Goal: Transaction & Acquisition: Purchase product/service

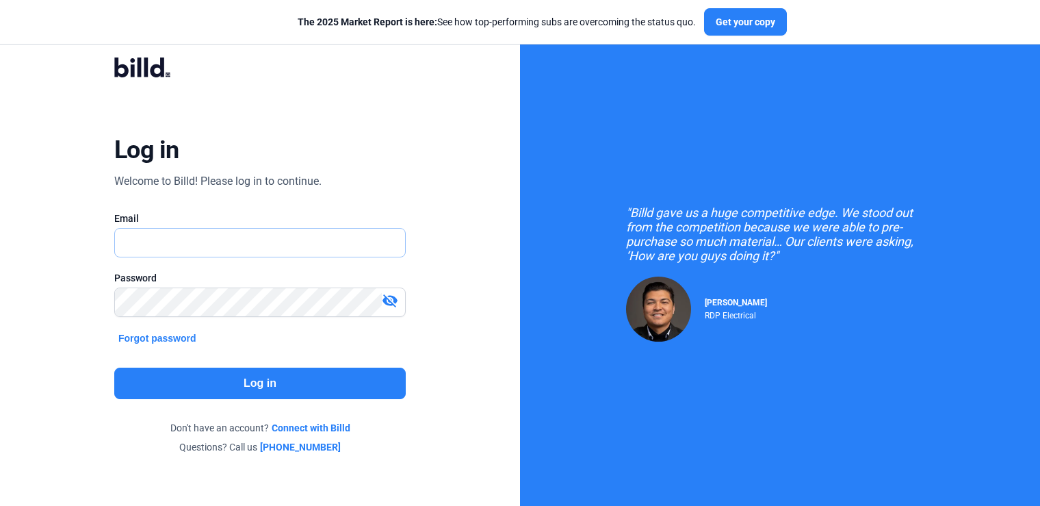
type input "[PERSON_NAME][EMAIL_ADDRESS][DOMAIN_NAME]"
click at [225, 387] on button "Log in" at bounding box center [260, 382] width 292 height 31
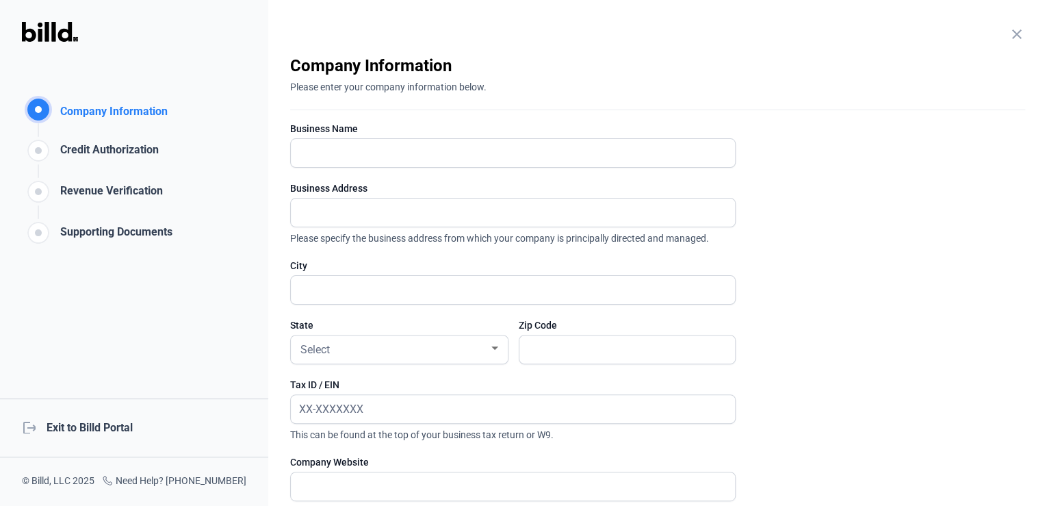
click at [82, 424] on div "logout Exit to Billd Portal" at bounding box center [134, 427] width 268 height 59
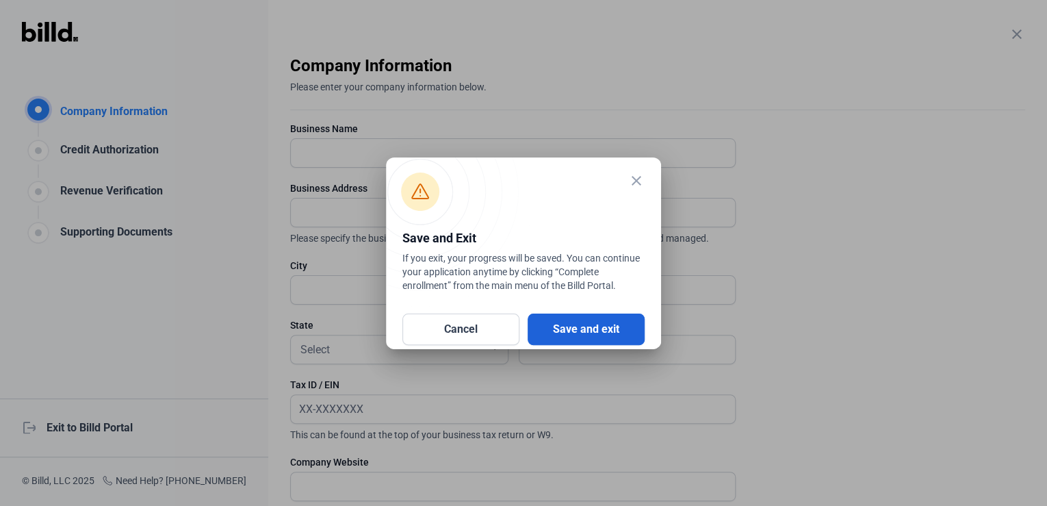
click at [584, 331] on button "Save and exit" at bounding box center [586, 328] width 117 height 31
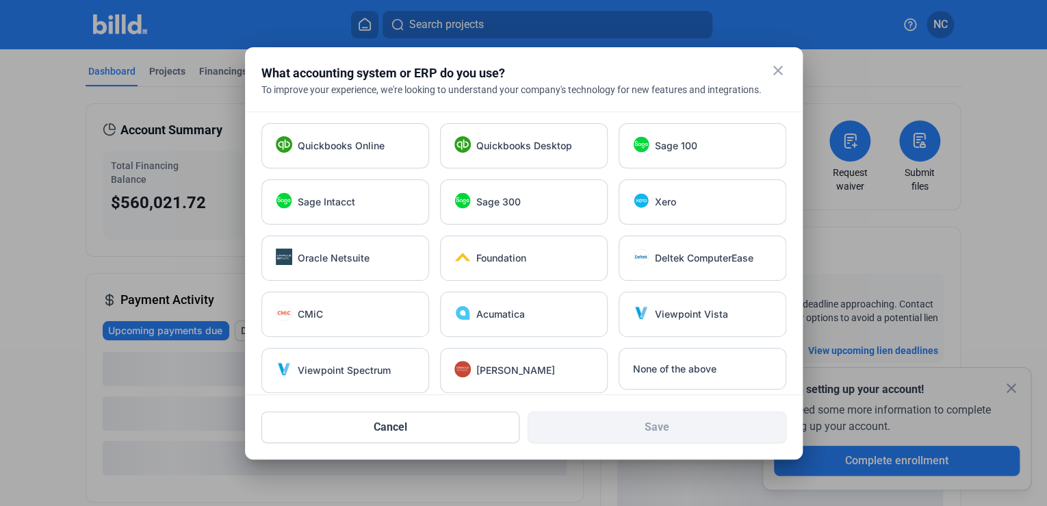
click at [775, 74] on mat-icon "close" at bounding box center [778, 70] width 16 height 16
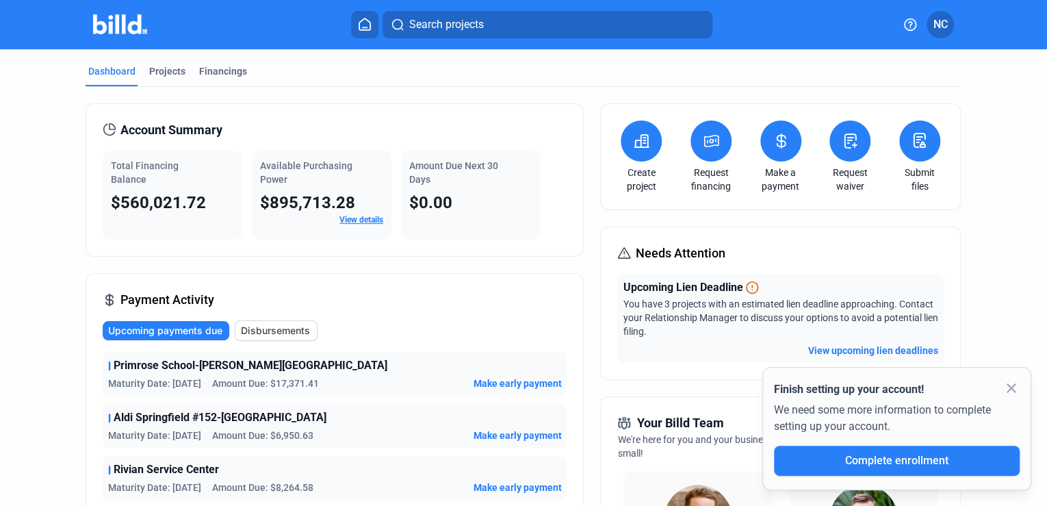
click at [640, 141] on icon at bounding box center [641, 141] width 17 height 16
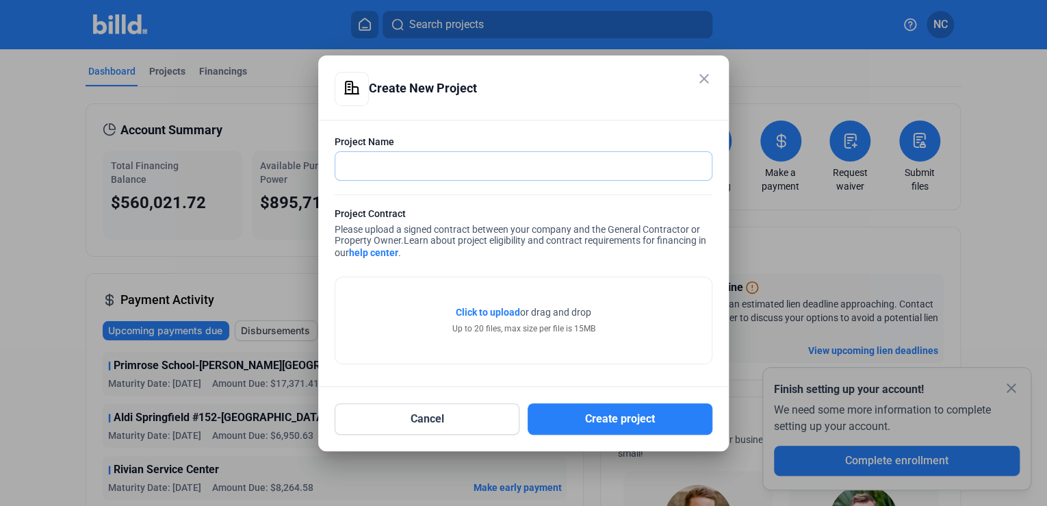
click at [434, 159] on input "text" at bounding box center [515, 166] width 361 height 28
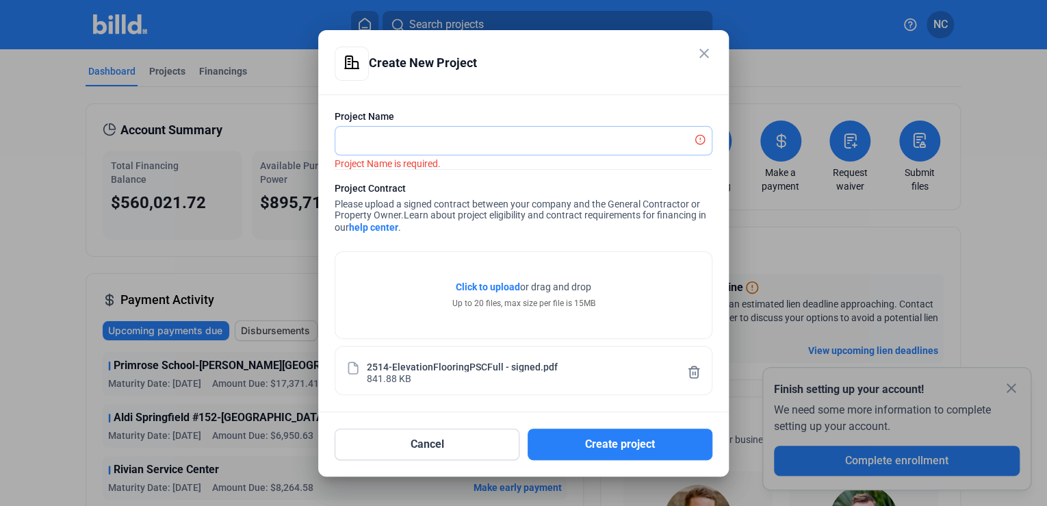
click at [456, 141] on input "text" at bounding box center [515, 141] width 361 height 28
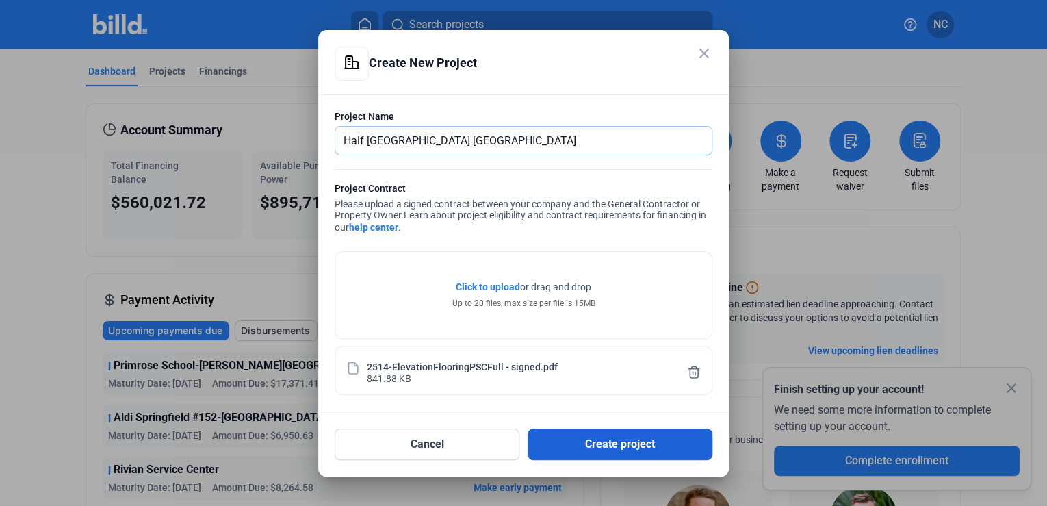
type input "Half Moon Harbor North Bergen"
click at [614, 443] on button "Create project" at bounding box center [620, 443] width 185 height 31
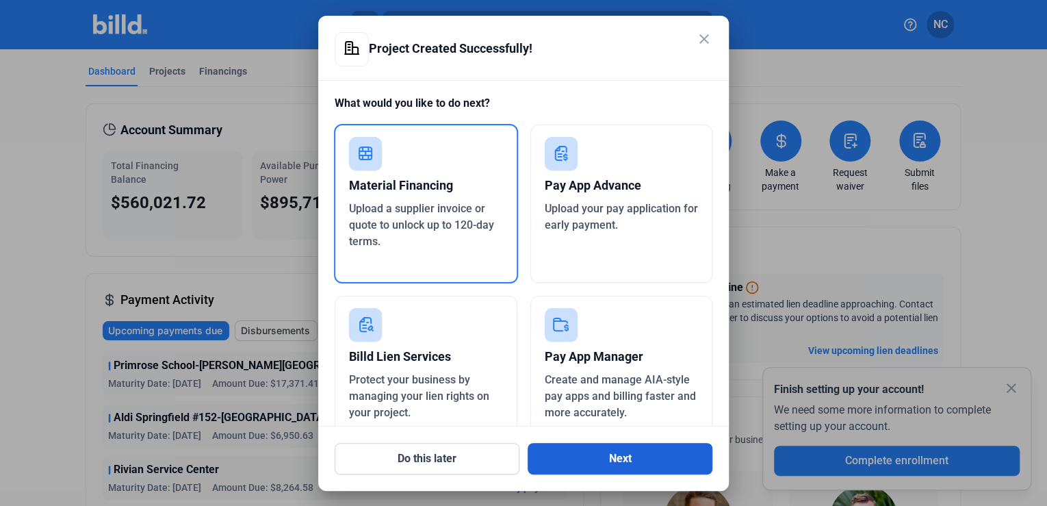
click at [666, 458] on button "Next" at bounding box center [620, 458] width 185 height 31
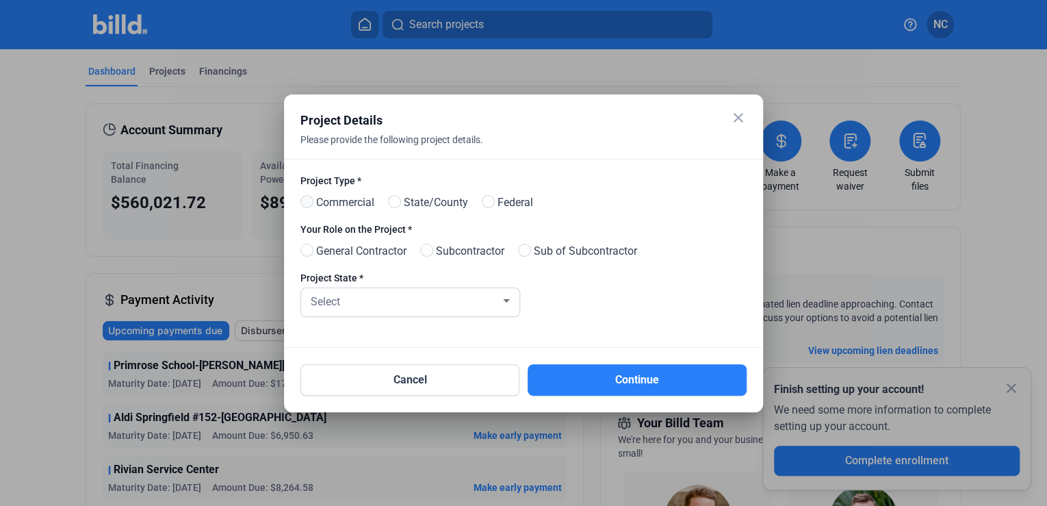
click at [300, 205] on span at bounding box center [306, 201] width 13 height 13
click at [300, 205] on input "Commercial" at bounding box center [305, 202] width 10 height 10
radio input "true"
click at [300, 251] on span at bounding box center [306, 250] width 13 height 13
click at [300, 251] on input "General Contractor" at bounding box center [305, 251] width 10 height 10
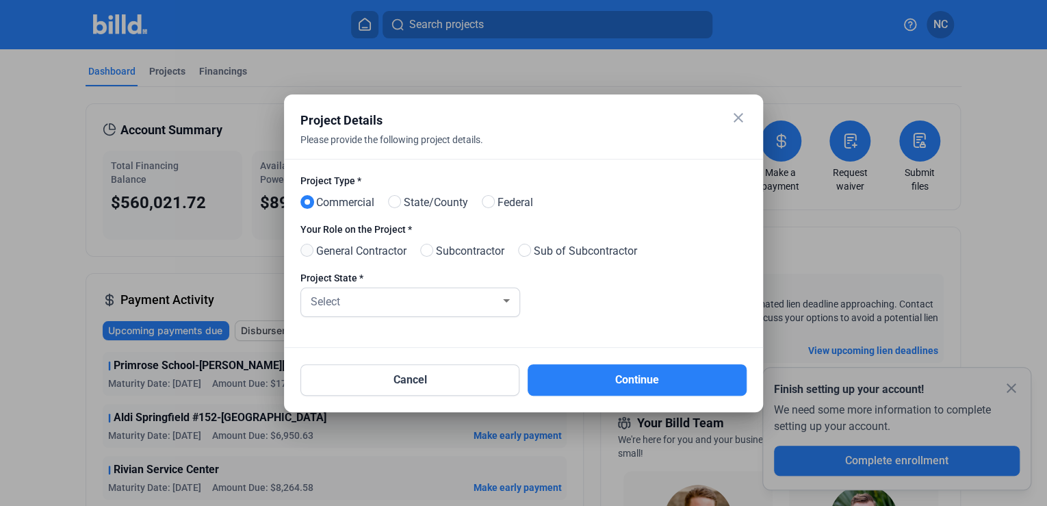
radio input "true"
click at [421, 306] on div "Select" at bounding box center [404, 300] width 192 height 19
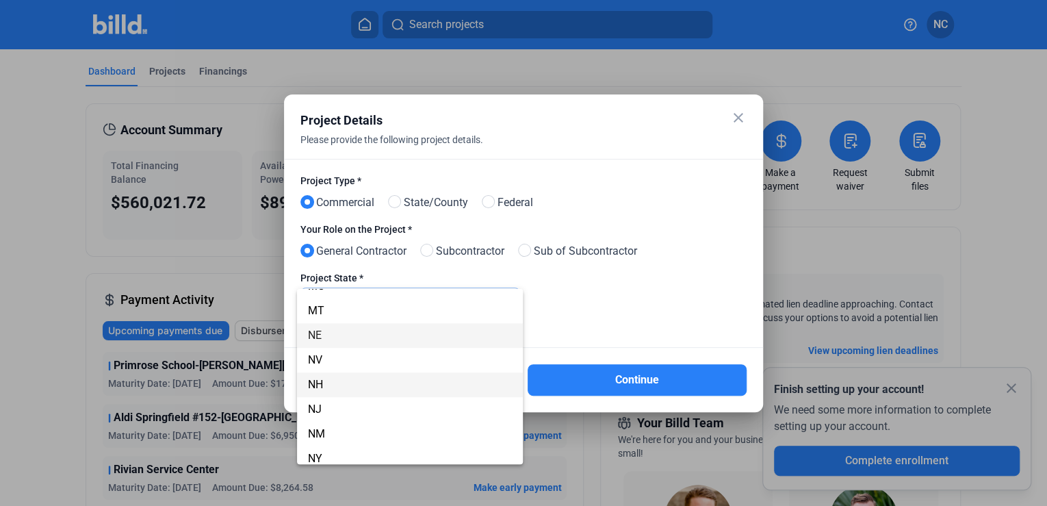
scroll to position [679, 0]
click at [359, 350] on span "NJ" at bounding box center [410, 361] width 205 height 25
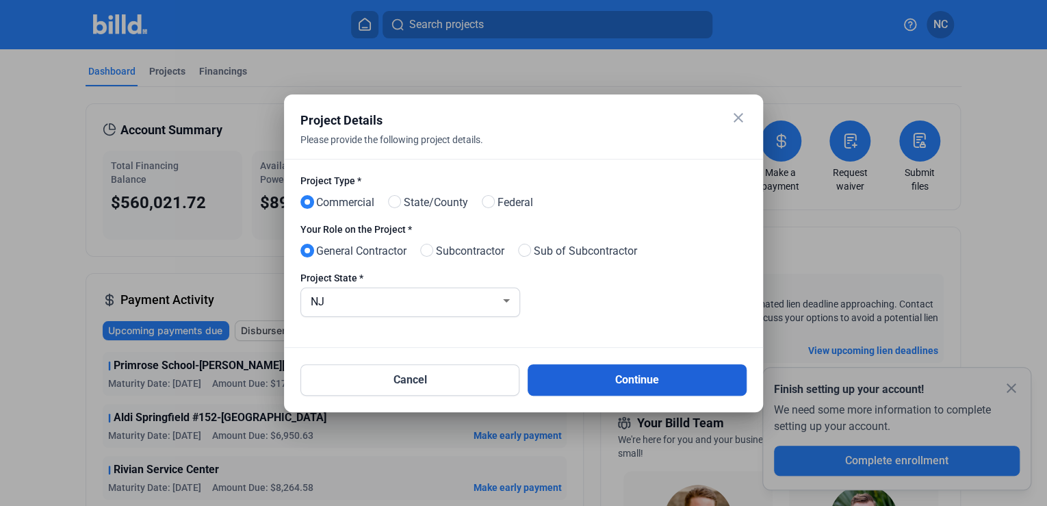
click at [617, 378] on button "Continue" at bounding box center [637, 379] width 219 height 31
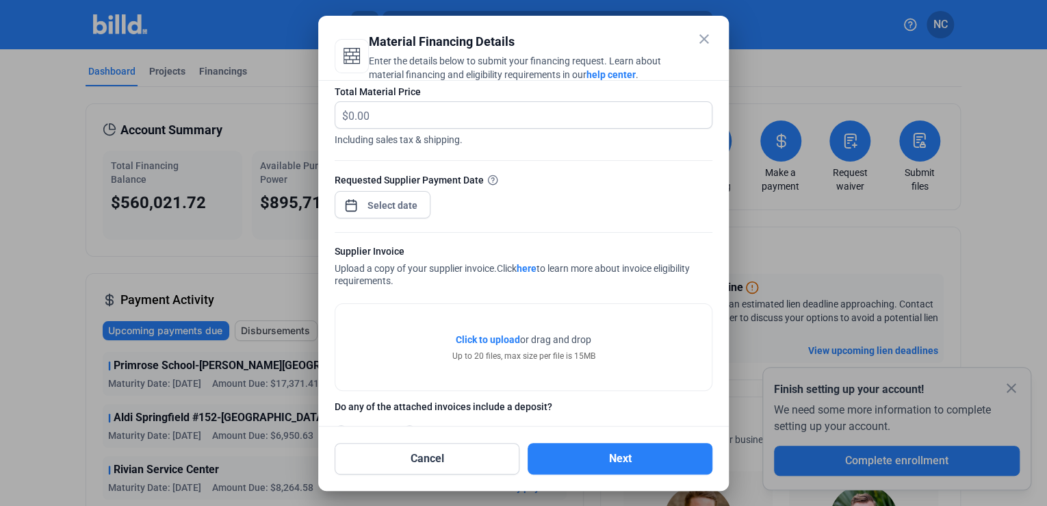
scroll to position [112, 0]
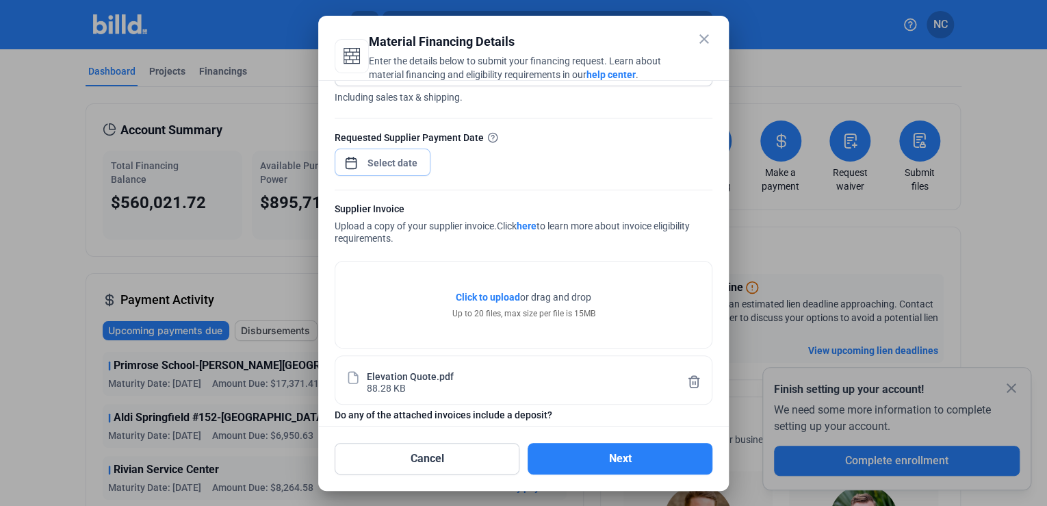
click at [374, 164] on div "close Material Financing Details Enter the details below to submit your financi…" at bounding box center [523, 253] width 1047 height 506
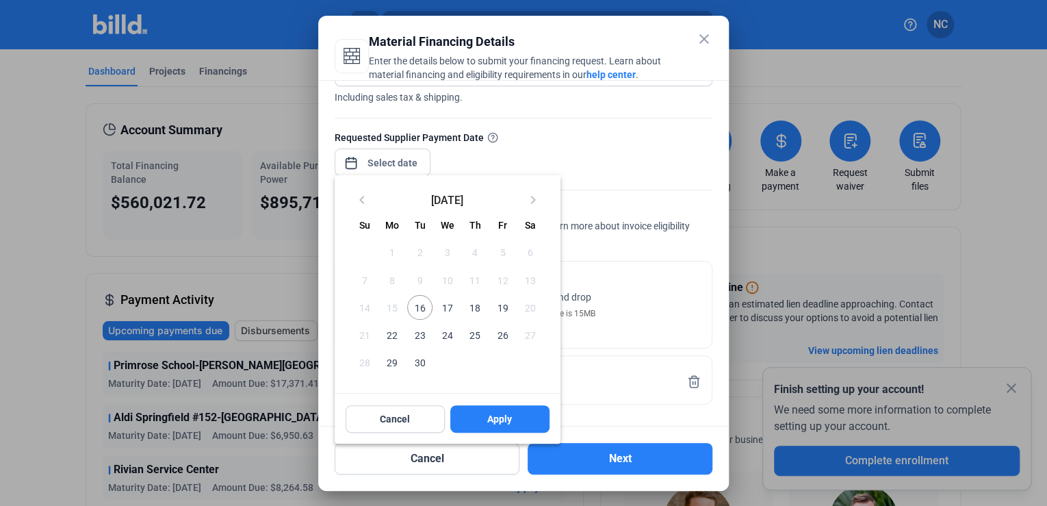
click at [424, 305] on span "16" at bounding box center [419, 307] width 25 height 25
click at [480, 413] on button "Apply" at bounding box center [499, 418] width 99 height 27
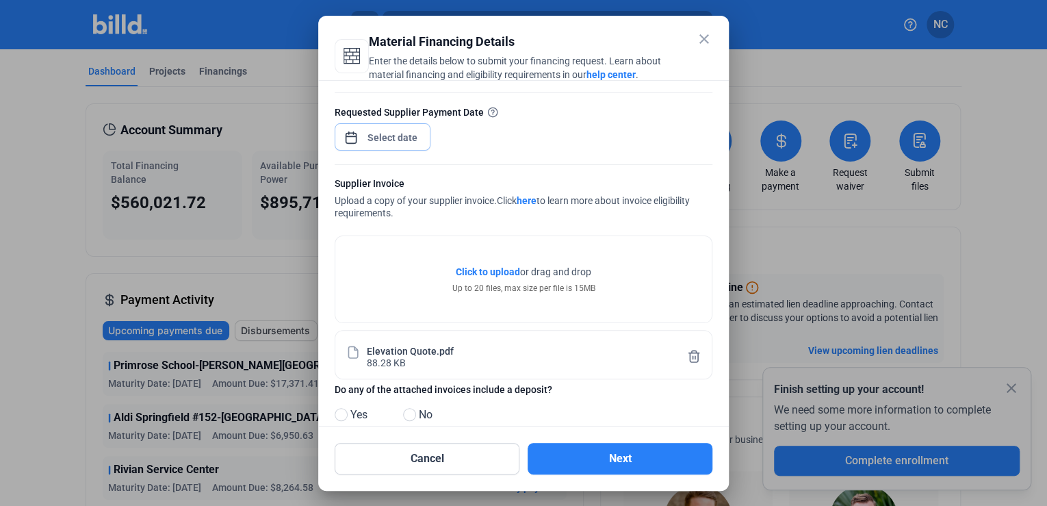
scroll to position [162, 0]
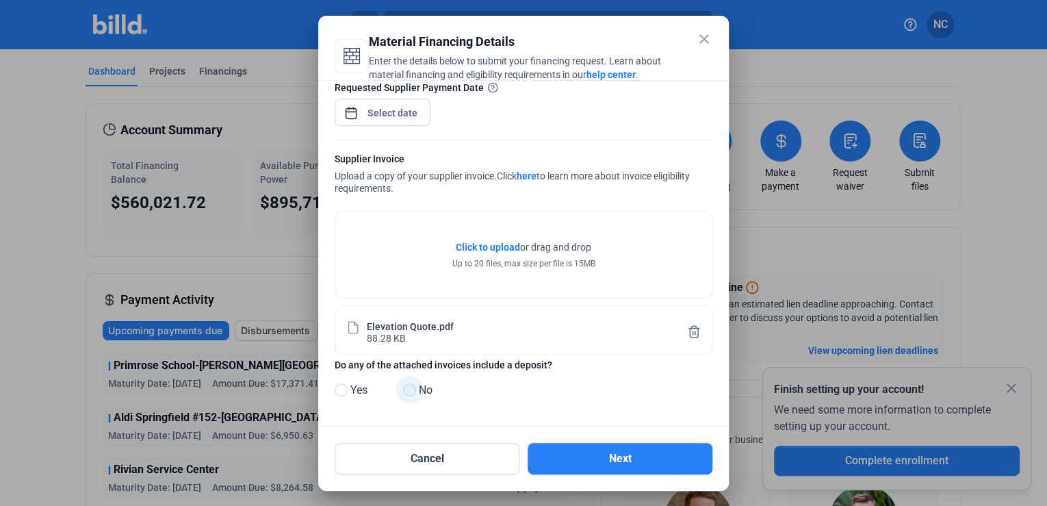
click at [411, 388] on span at bounding box center [409, 389] width 13 height 13
click at [411, 388] on input "No" at bounding box center [408, 390] width 10 height 10
radio input "true"
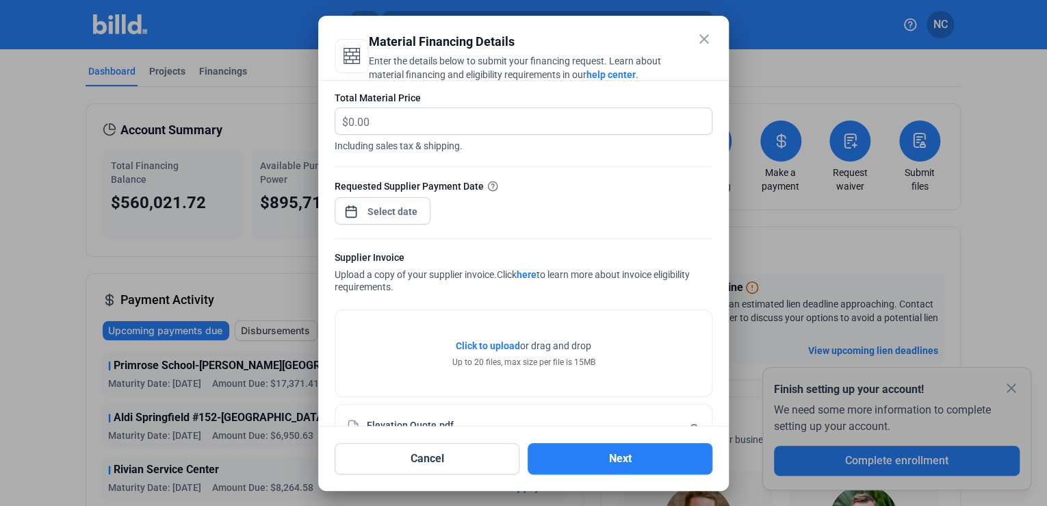
scroll to position [0, 0]
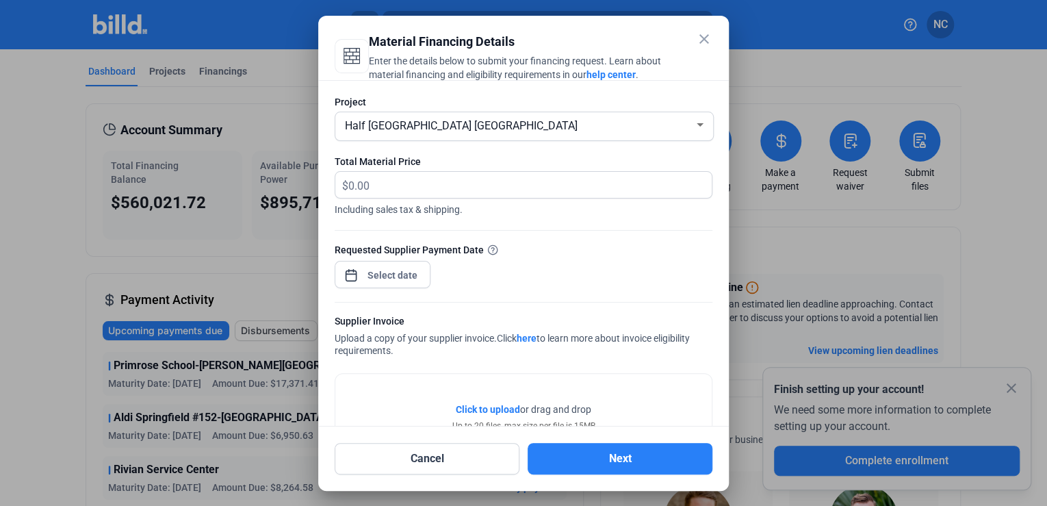
drag, startPoint x: 430, startPoint y: 198, endPoint x: 431, endPoint y: 192, distance: 6.9
click at [430, 198] on span "Including sales tax & shipping." at bounding box center [524, 207] width 378 height 18
click at [433, 184] on input "text" at bounding box center [522, 185] width 348 height 27
type input "7,993.88"
click at [612, 453] on button "Next" at bounding box center [620, 458] width 185 height 31
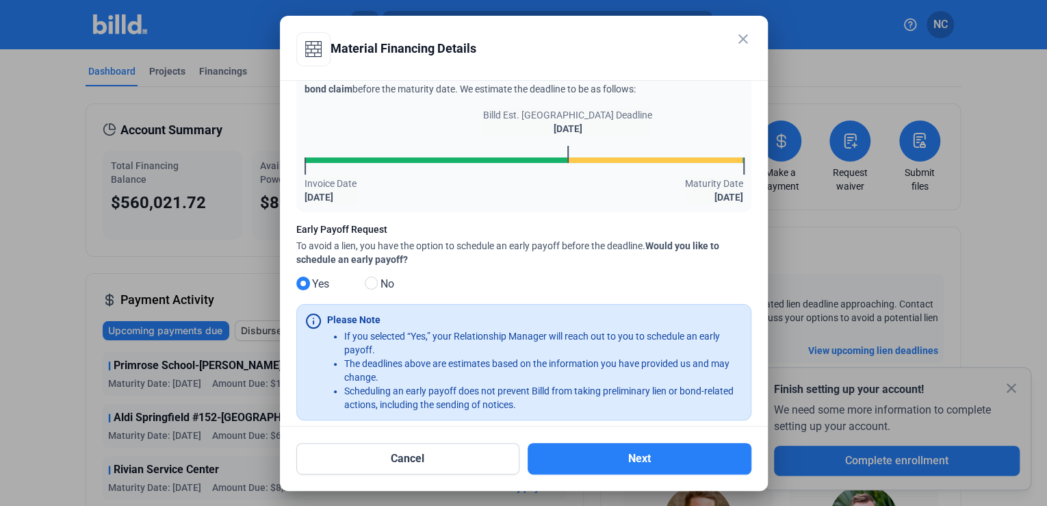
scroll to position [75, 0]
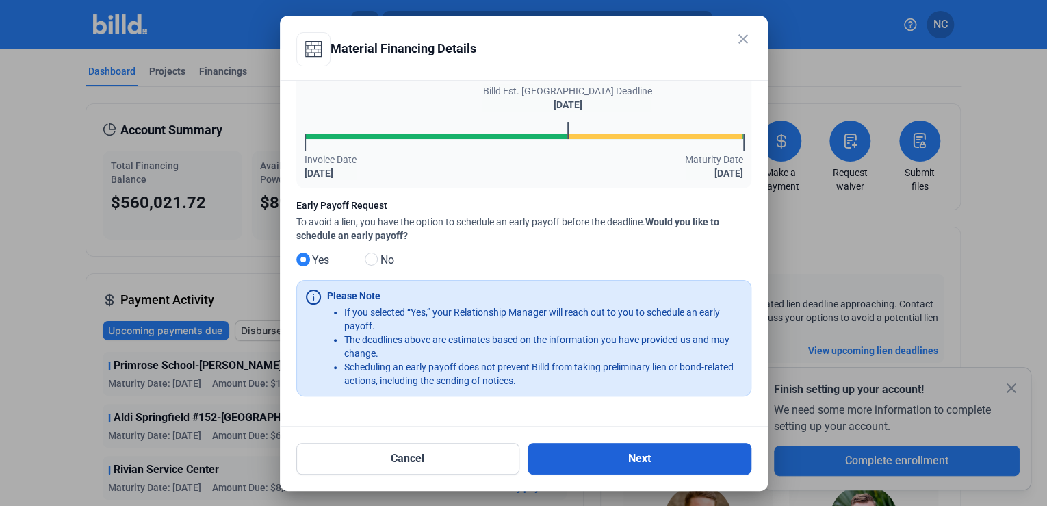
click at [567, 452] on button "Next" at bounding box center [640, 458] width 224 height 31
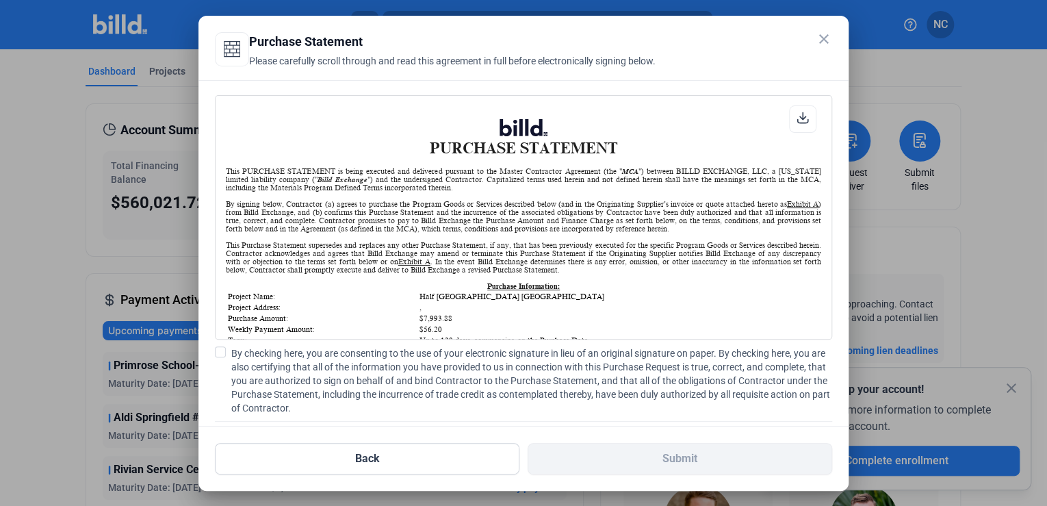
scroll to position [0, 0]
click at [219, 350] on span at bounding box center [220, 351] width 11 height 11
click at [0, 0] on input "By checking here, you are consenting to the use of your electronic signature in…" at bounding box center [0, 0] width 0 height 0
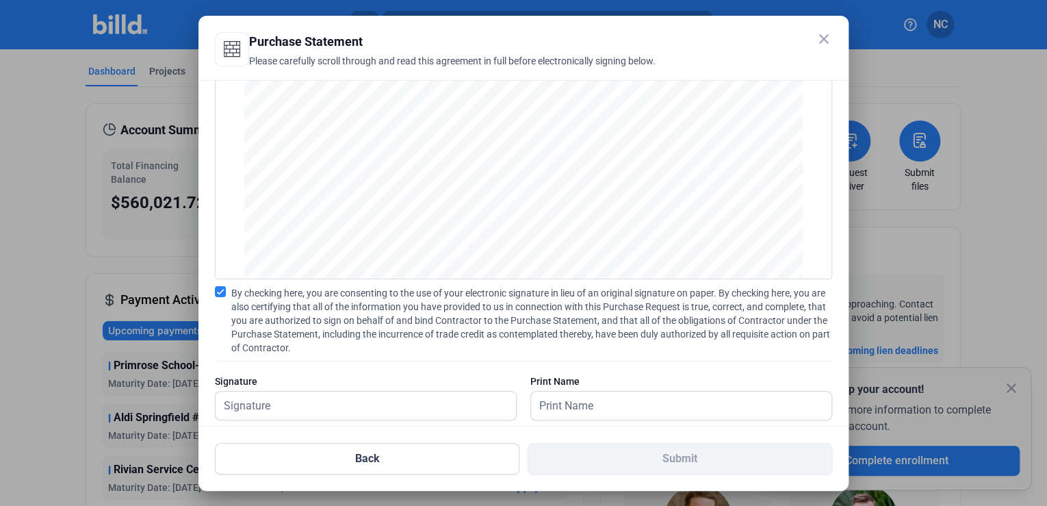
scroll to position [84, 0]
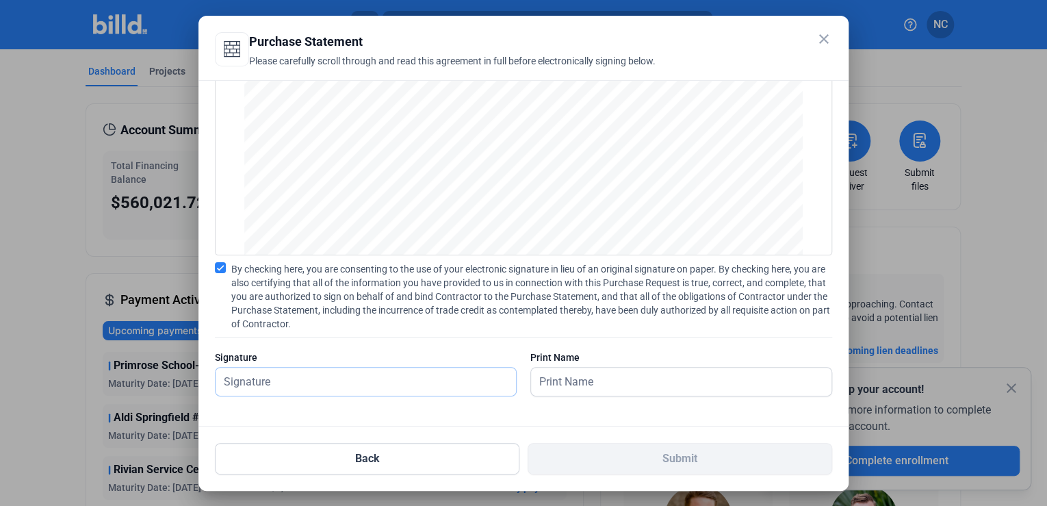
click at [368, 373] on input "text" at bounding box center [358, 381] width 285 height 28
type input "[PERSON_NAME]"
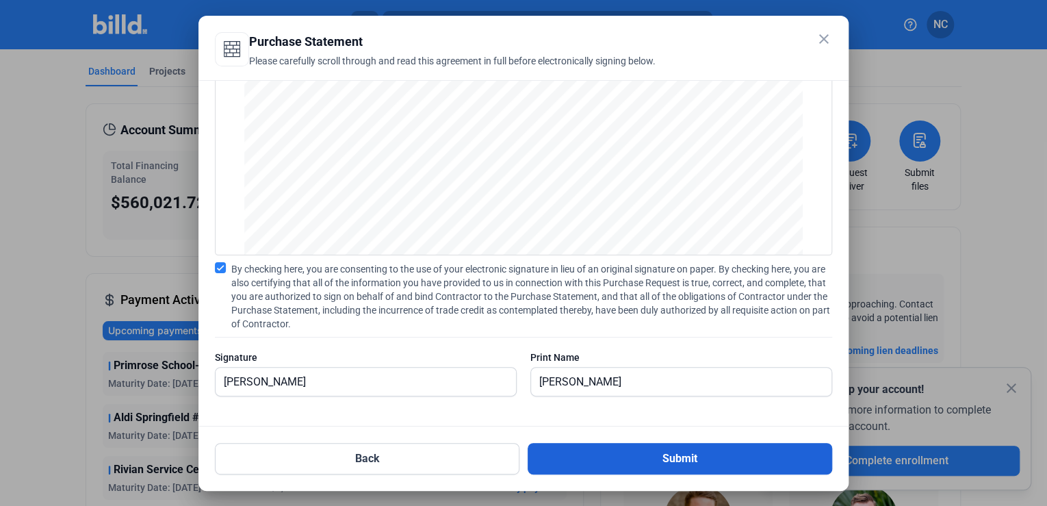
click at [612, 449] on button "Submit" at bounding box center [680, 458] width 305 height 31
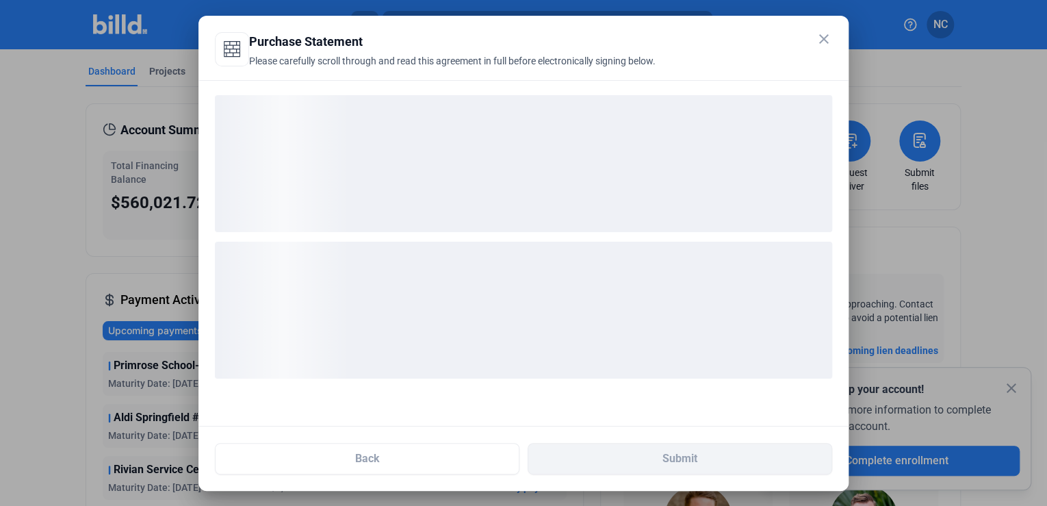
scroll to position [0, 0]
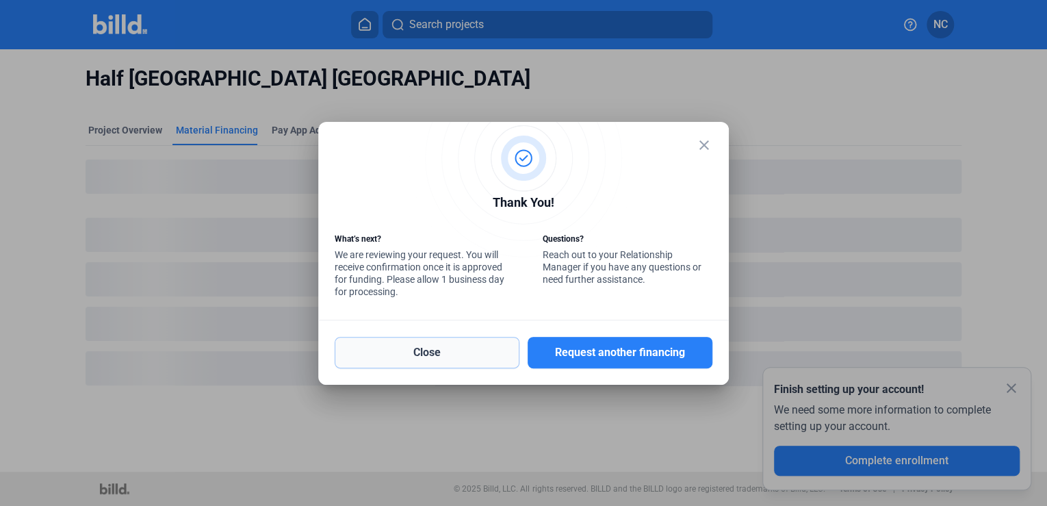
click at [468, 348] on button "Close" at bounding box center [427, 352] width 185 height 31
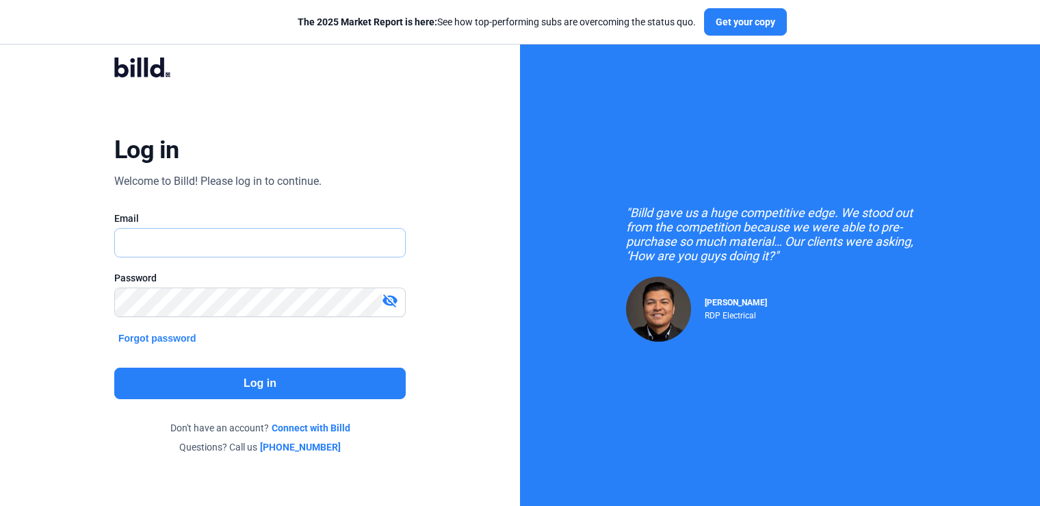
type input "[PERSON_NAME][EMAIL_ADDRESS][DOMAIN_NAME]"
click at [298, 380] on button "Log in" at bounding box center [260, 382] width 292 height 31
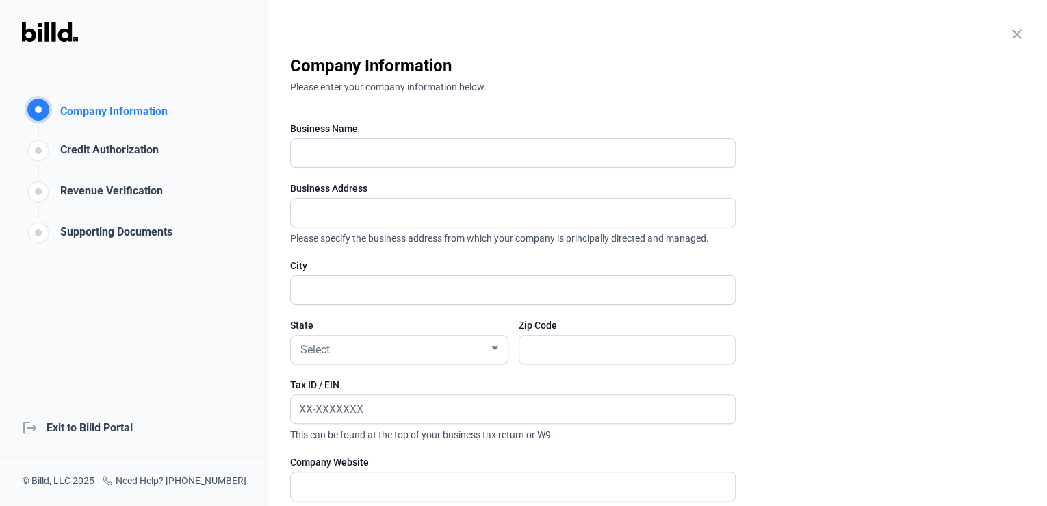
click at [88, 426] on div "logout Exit to Billd Portal" at bounding box center [134, 427] width 268 height 59
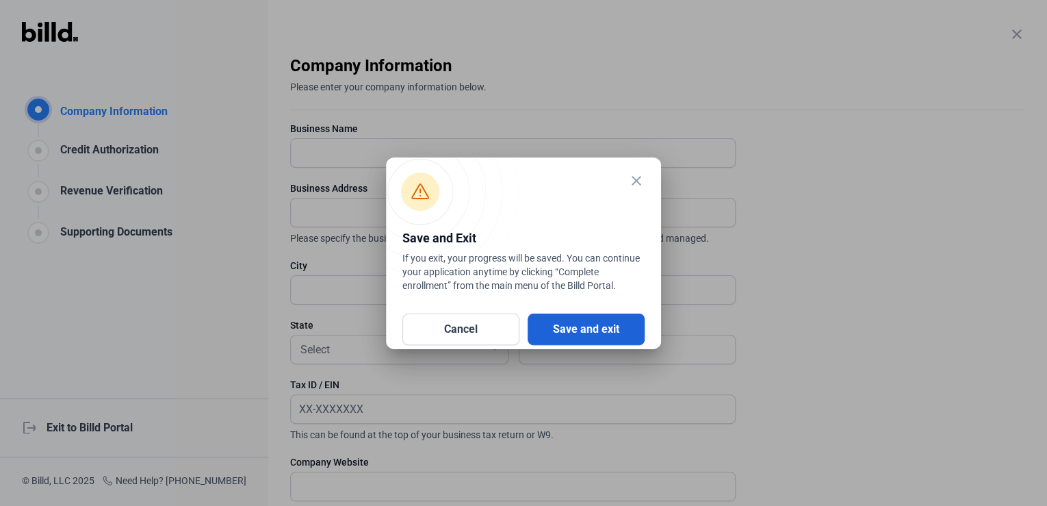
click at [601, 315] on button "Save and exit" at bounding box center [586, 328] width 117 height 31
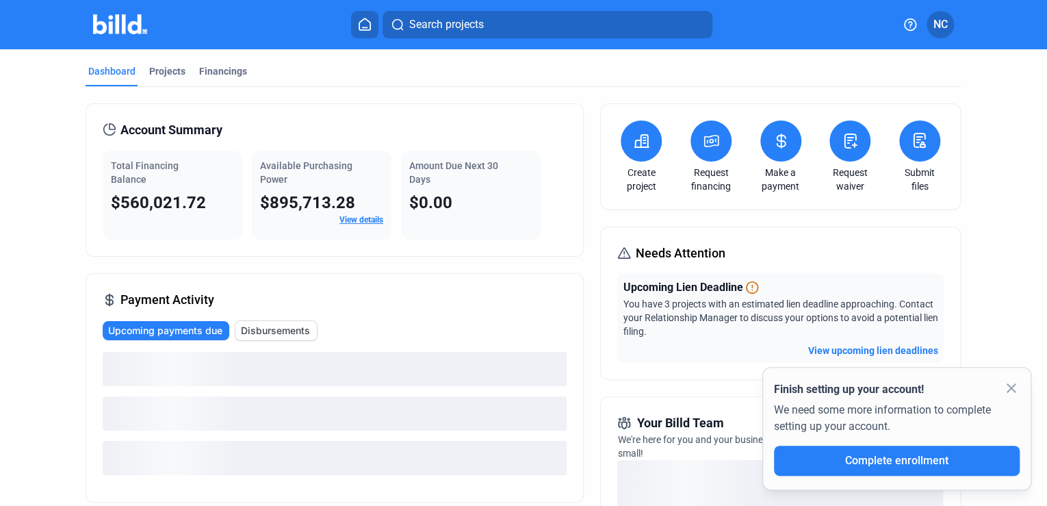
click at [647, 142] on button at bounding box center [641, 140] width 41 height 41
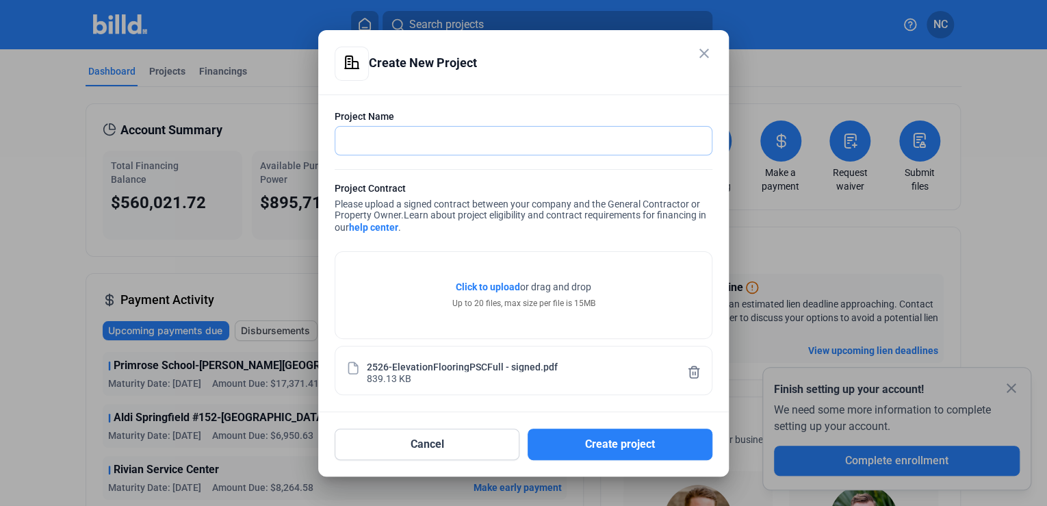
click at [410, 137] on input "text" at bounding box center [515, 141] width 361 height 28
type input "[PERSON_NAME]'s #08760"
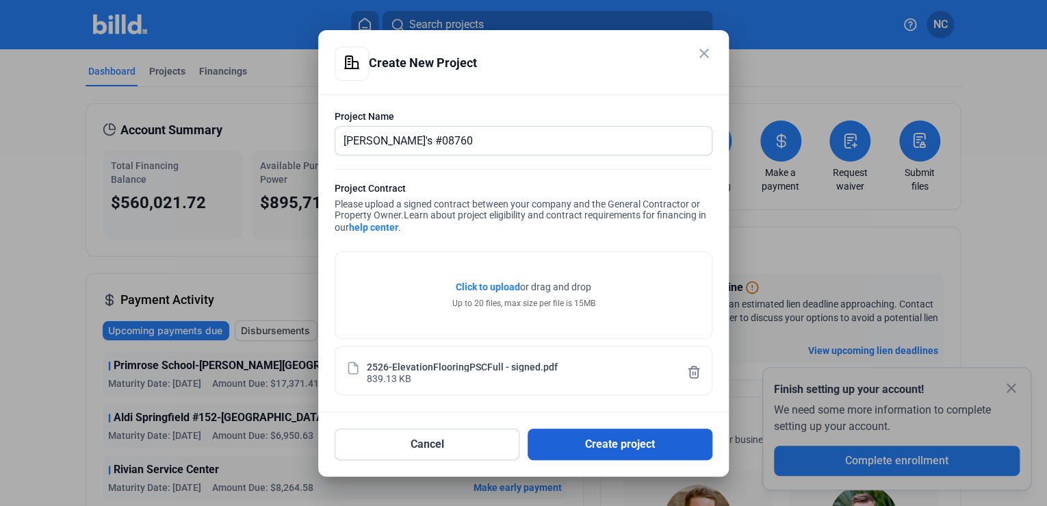
click at [575, 445] on button "Create project" at bounding box center [620, 443] width 185 height 31
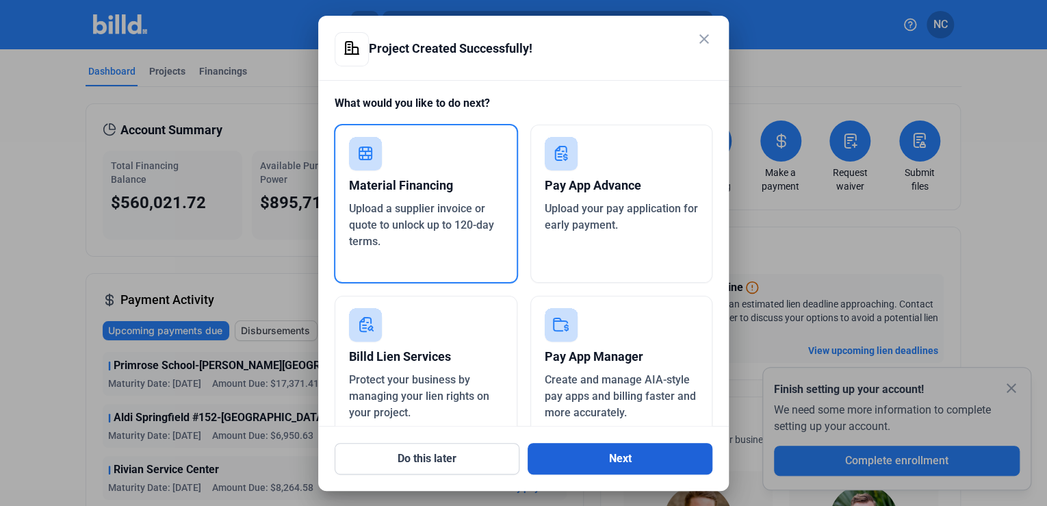
click at [601, 454] on button "Next" at bounding box center [620, 458] width 185 height 31
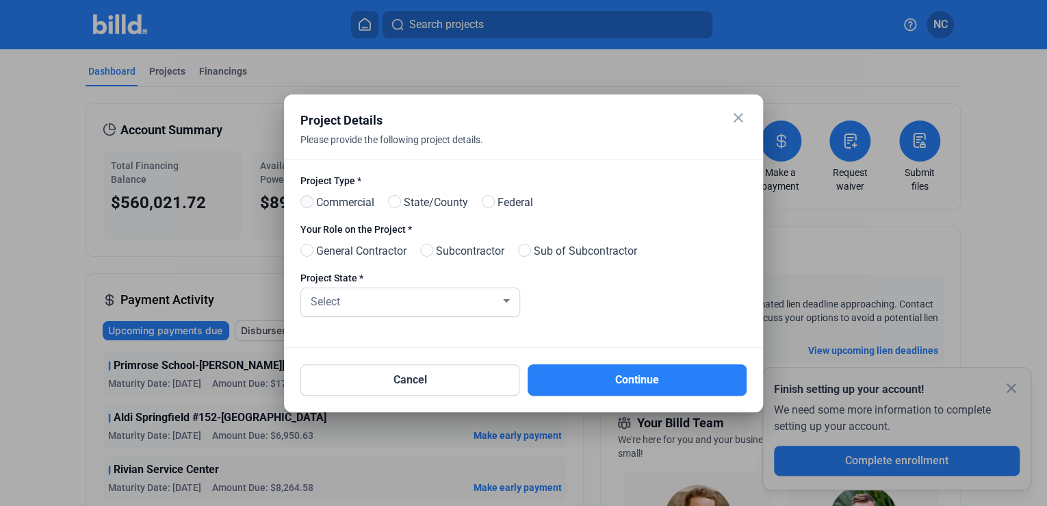
click at [309, 199] on span at bounding box center [306, 201] width 13 height 13
click at [309, 199] on input "Commercial" at bounding box center [305, 202] width 10 height 10
radio input "true"
click at [305, 249] on span at bounding box center [306, 250] width 13 height 13
click at [305, 249] on input "General Contractor" at bounding box center [305, 251] width 10 height 10
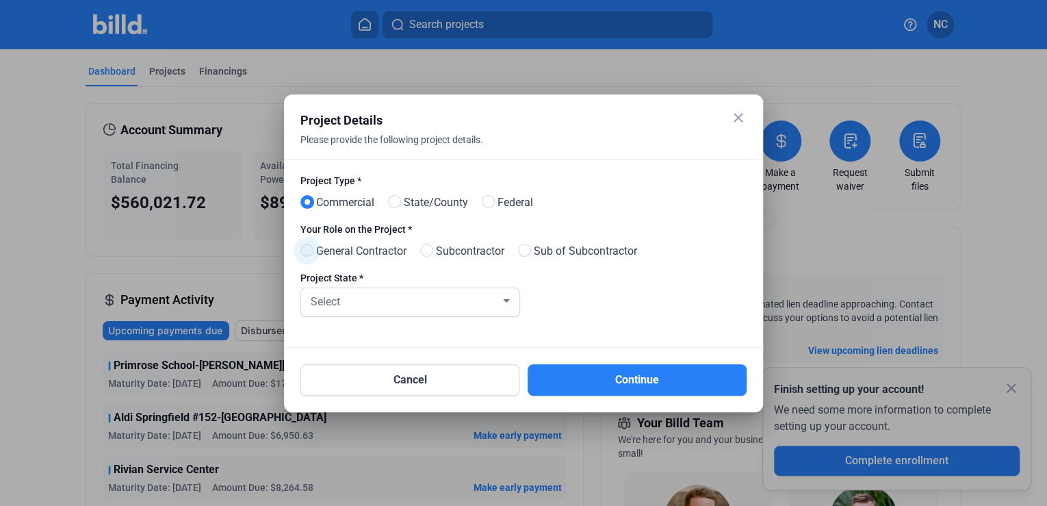
radio input "true"
click at [381, 299] on div "Select" at bounding box center [404, 300] width 192 height 19
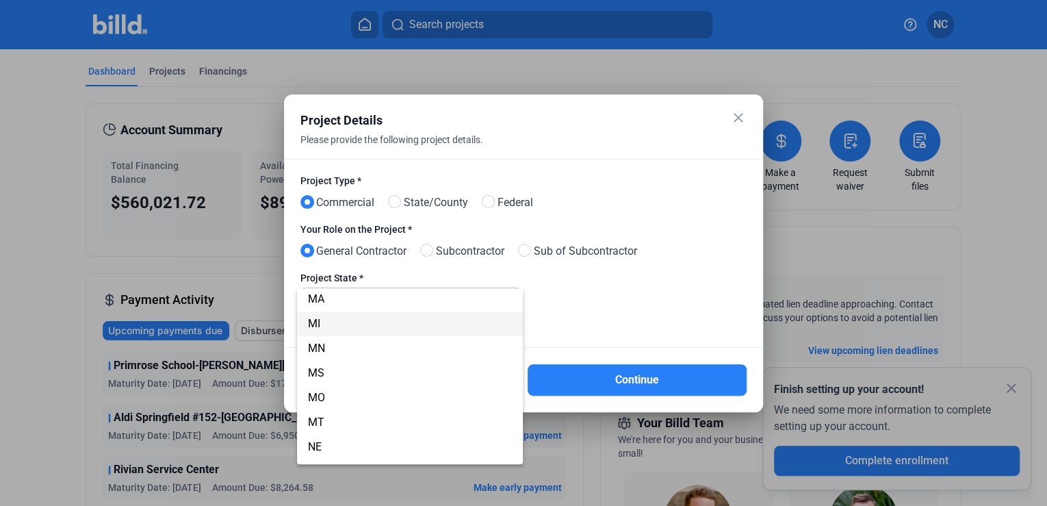
scroll to position [602, 0]
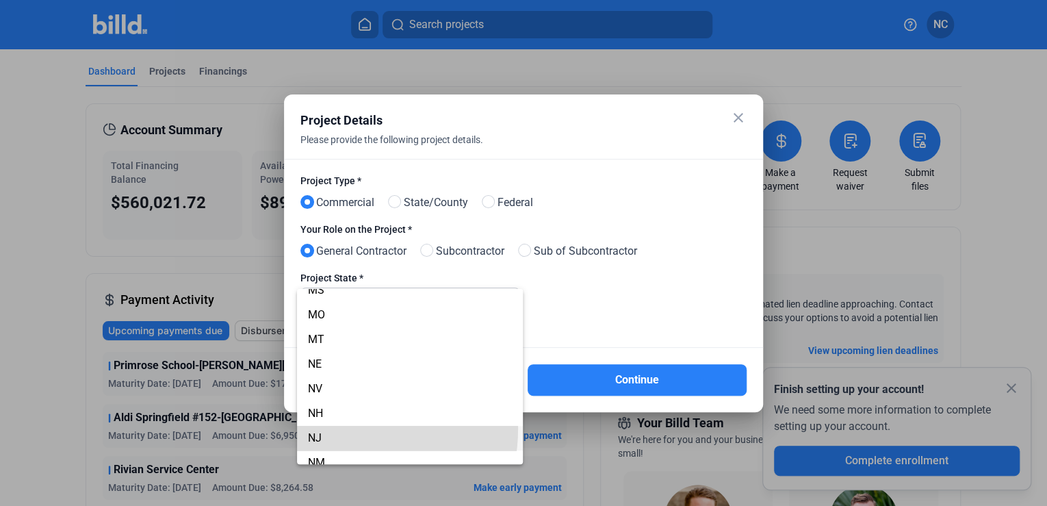
click at [334, 428] on span "NJ" at bounding box center [410, 438] width 205 height 25
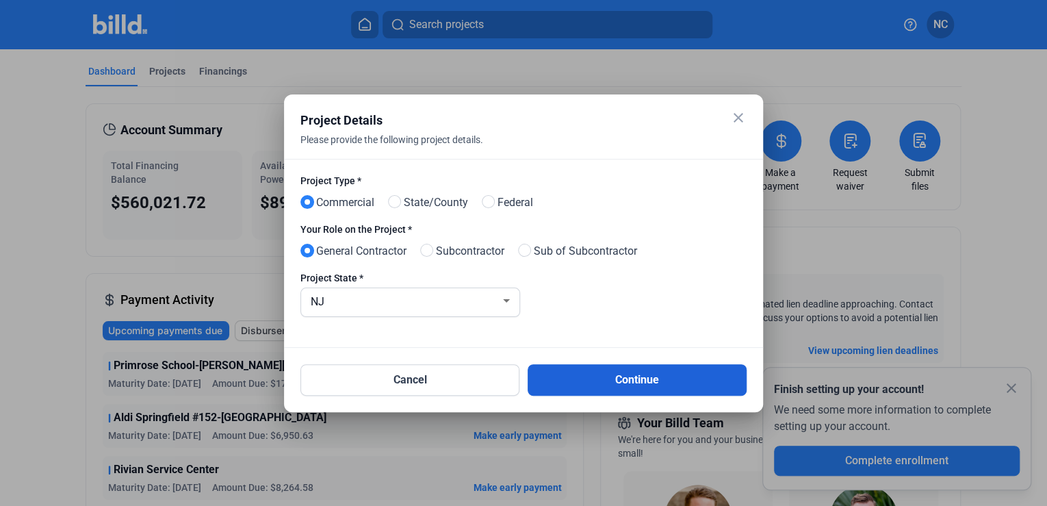
click at [570, 385] on button "Continue" at bounding box center [637, 379] width 219 height 31
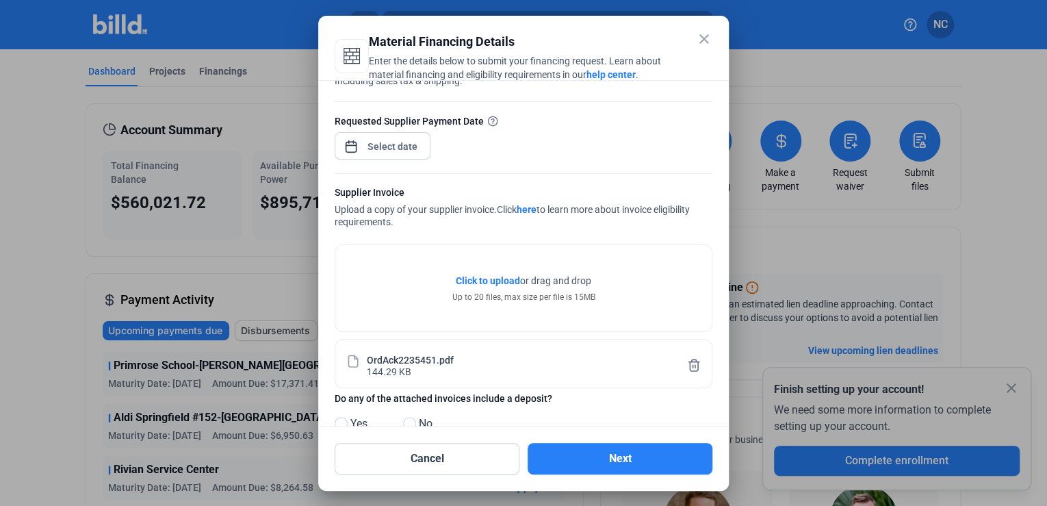
scroll to position [162, 0]
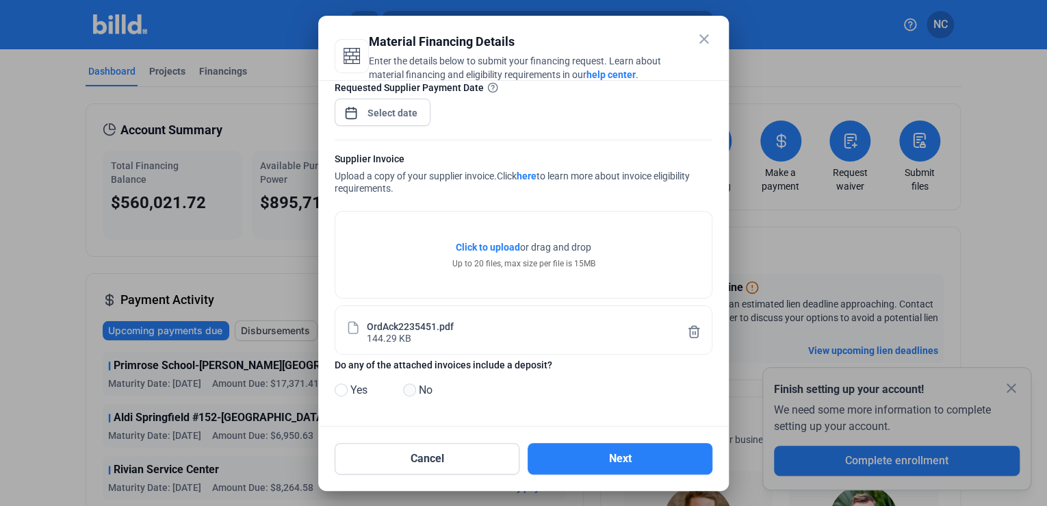
click at [411, 389] on span at bounding box center [409, 389] width 13 height 13
click at [411, 389] on input "No" at bounding box center [408, 390] width 10 height 10
radio input "true"
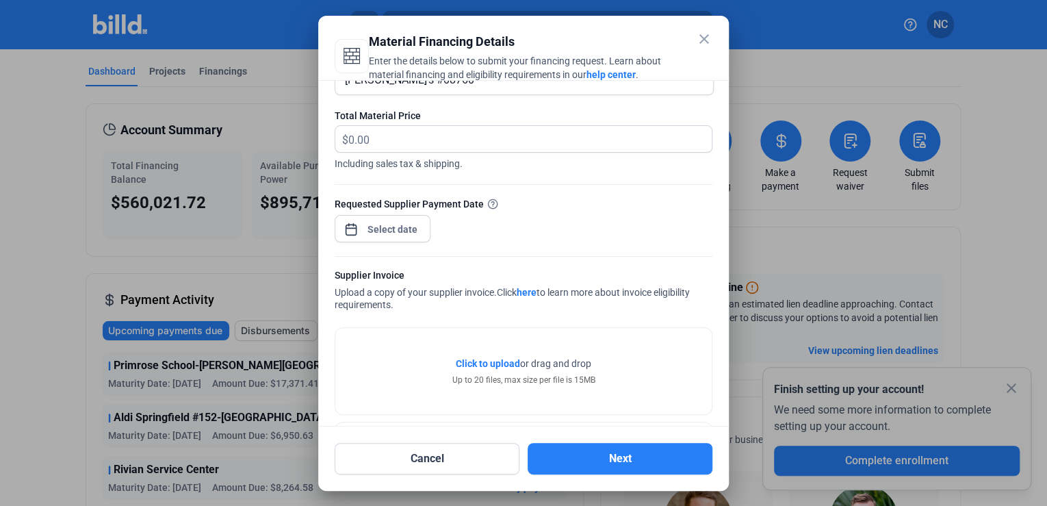
scroll to position [0, 0]
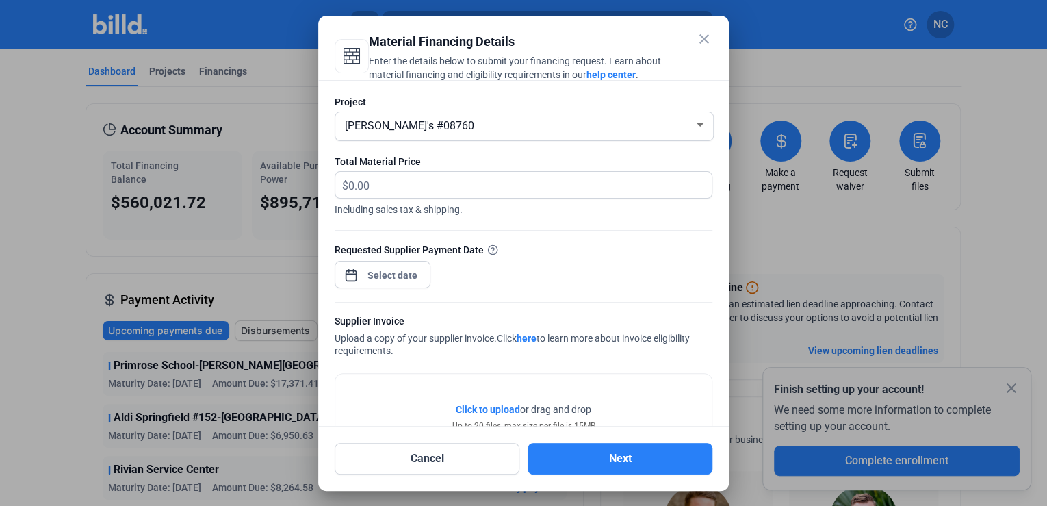
click at [389, 265] on div at bounding box center [392, 275] width 59 height 25
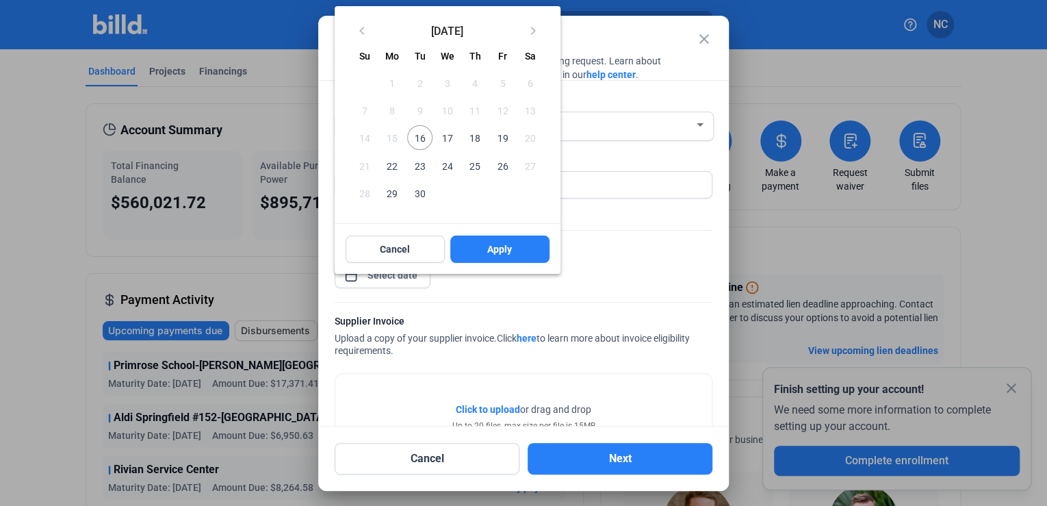
click at [425, 135] on span "16" at bounding box center [419, 137] width 25 height 25
click at [479, 238] on button "Apply" at bounding box center [499, 248] width 99 height 27
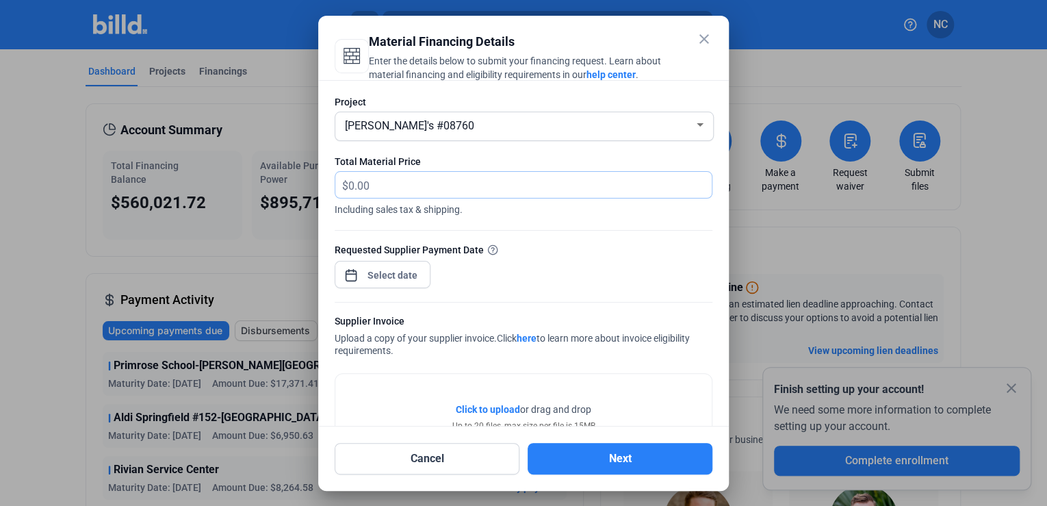
click at [425, 183] on input "text" at bounding box center [522, 185] width 348 height 27
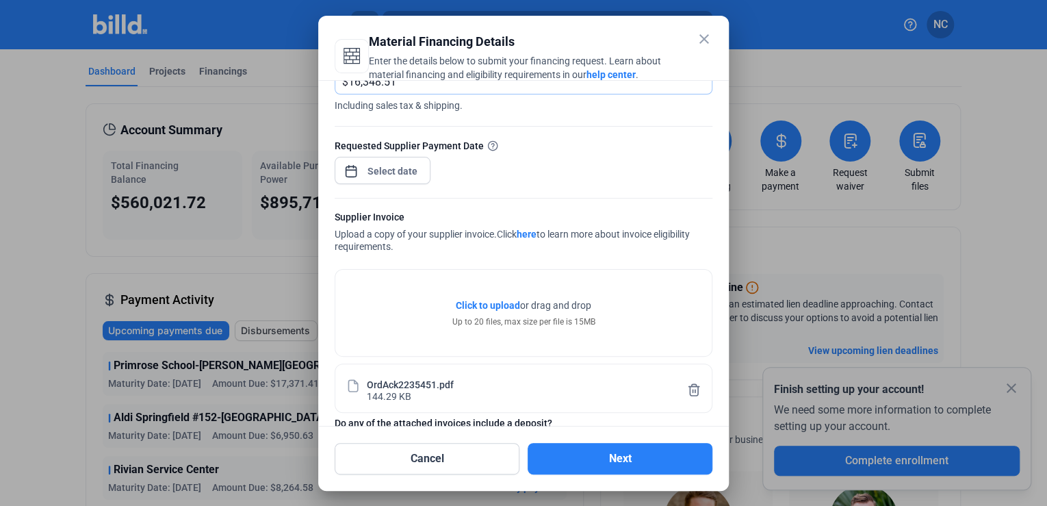
scroll to position [162, 0]
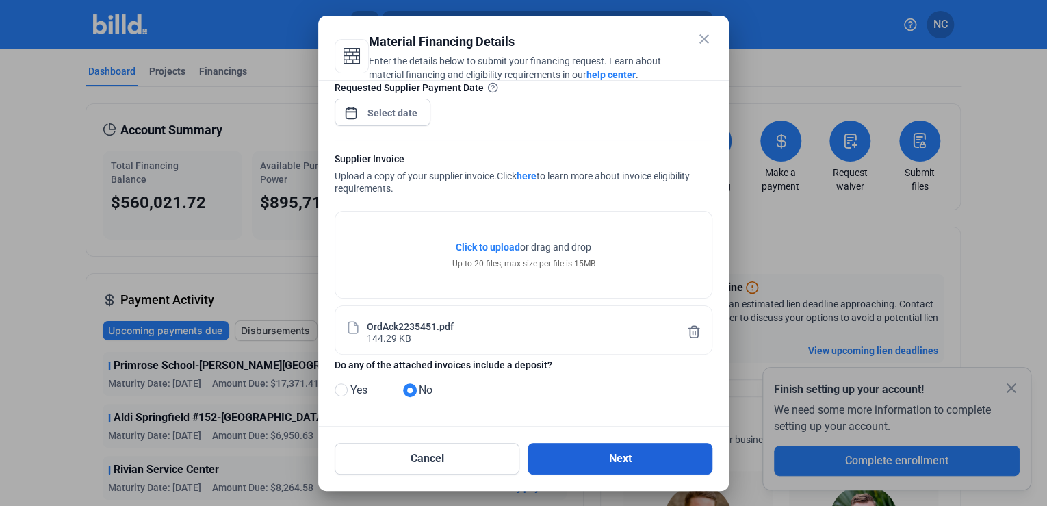
type input "16,348.51"
click at [582, 454] on button "Next" at bounding box center [620, 458] width 185 height 31
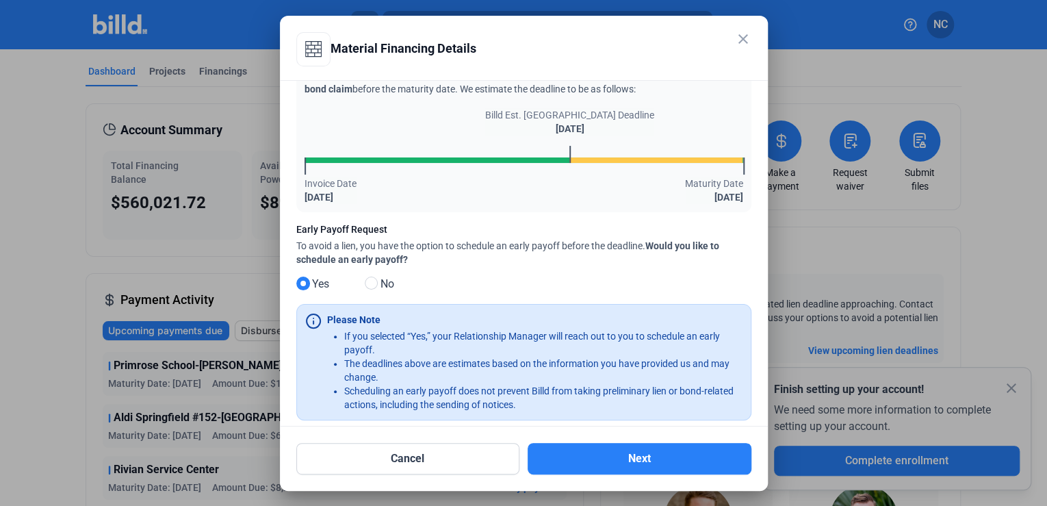
scroll to position [75, 0]
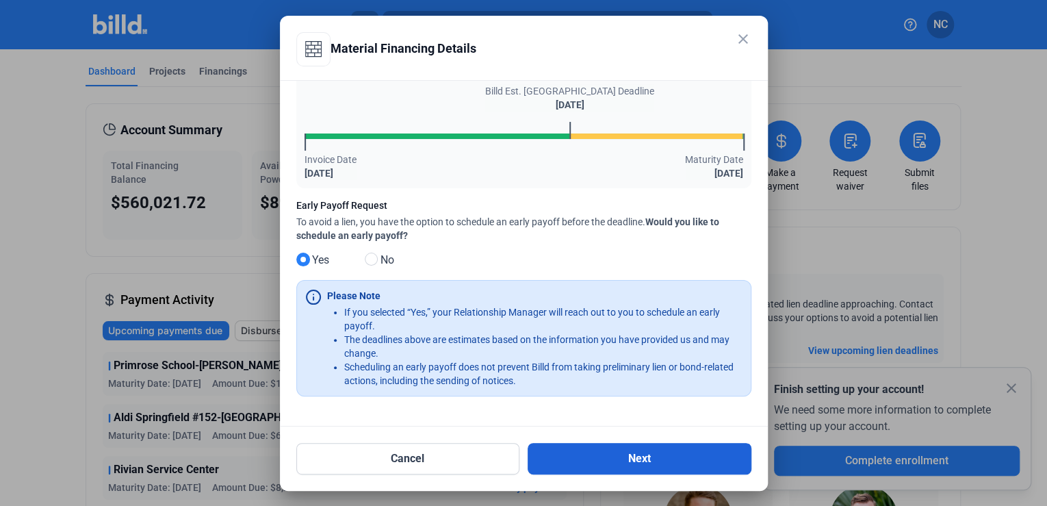
click at [600, 463] on button "Next" at bounding box center [640, 458] width 224 height 31
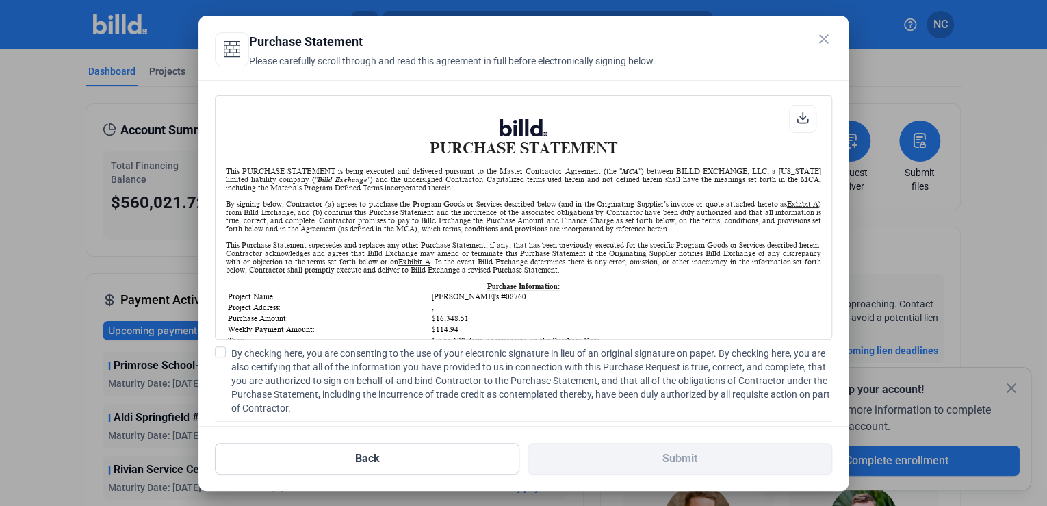
scroll to position [0, 0]
click at [217, 350] on span at bounding box center [220, 351] width 11 height 11
click at [0, 0] on input "By checking here, you are consenting to the use of your electronic signature in…" at bounding box center [0, 0] width 0 height 0
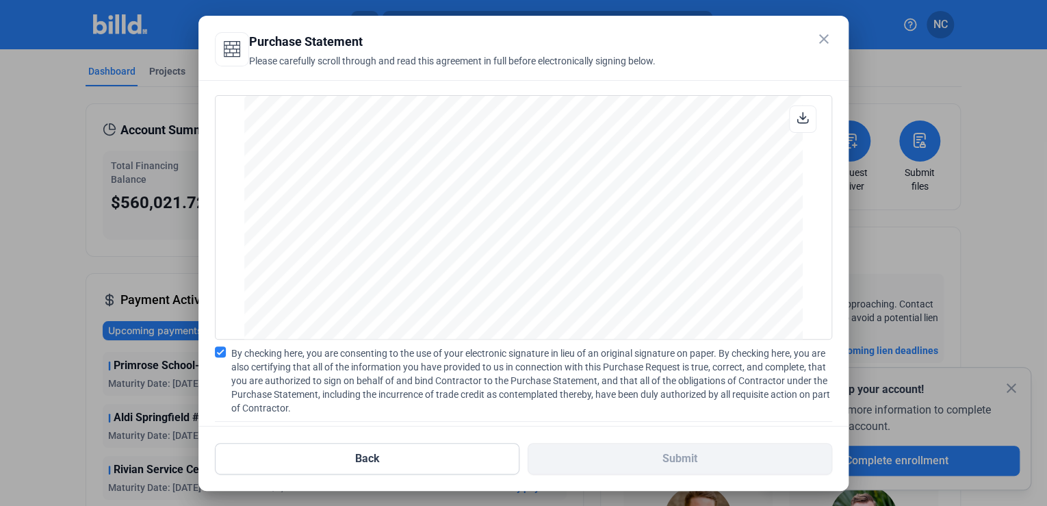
scroll to position [84, 0]
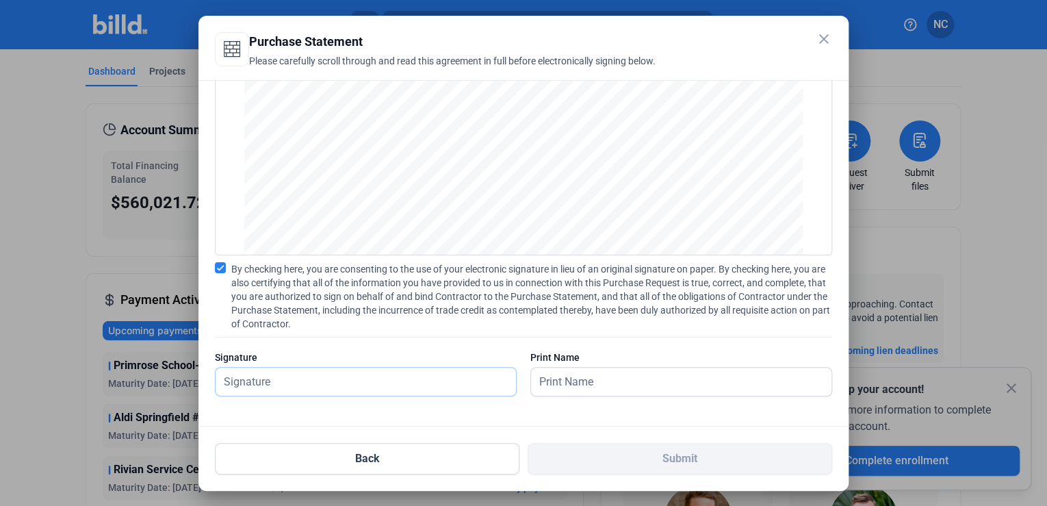
click at [350, 389] on input "text" at bounding box center [358, 381] width 285 height 28
type input "[PERSON_NAME]"
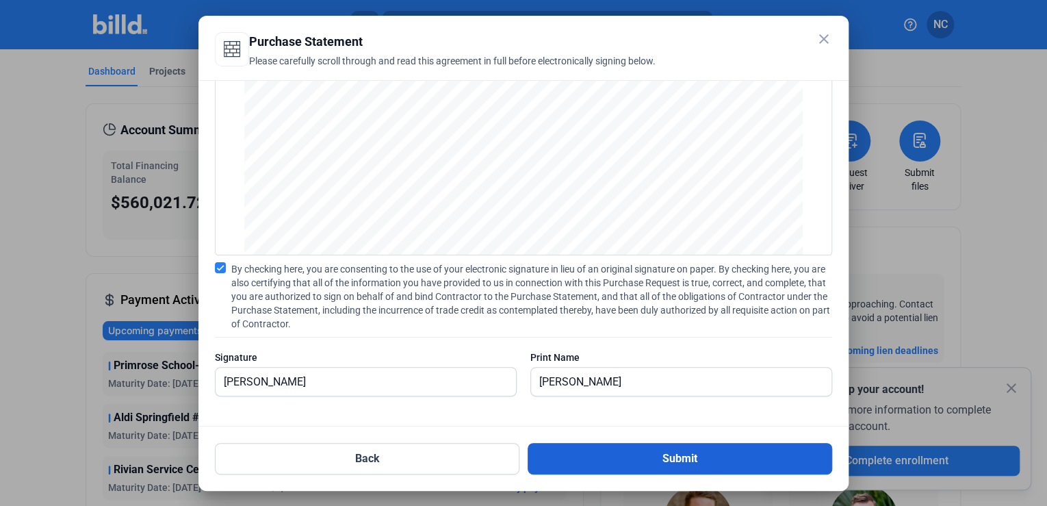
click at [621, 456] on button "Submit" at bounding box center [680, 458] width 305 height 31
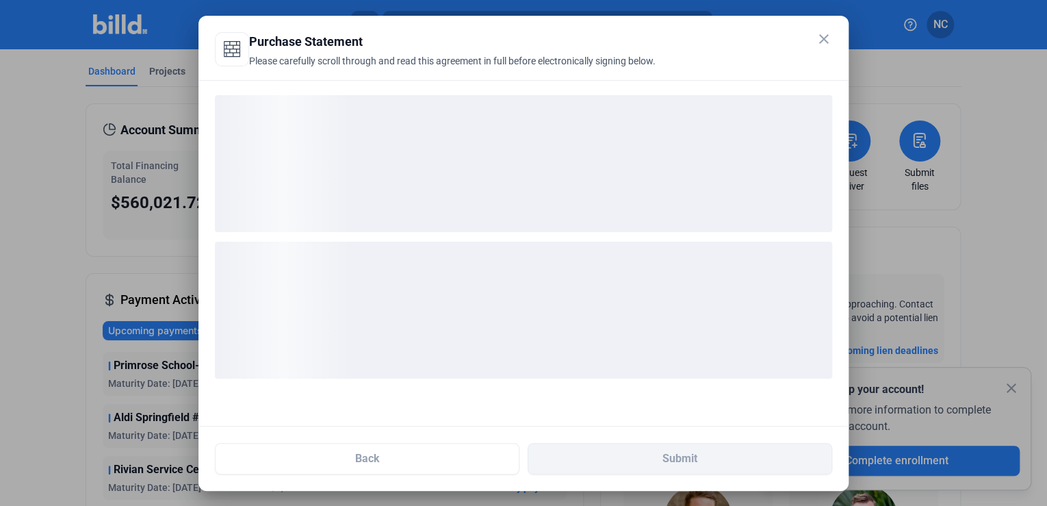
scroll to position [0, 0]
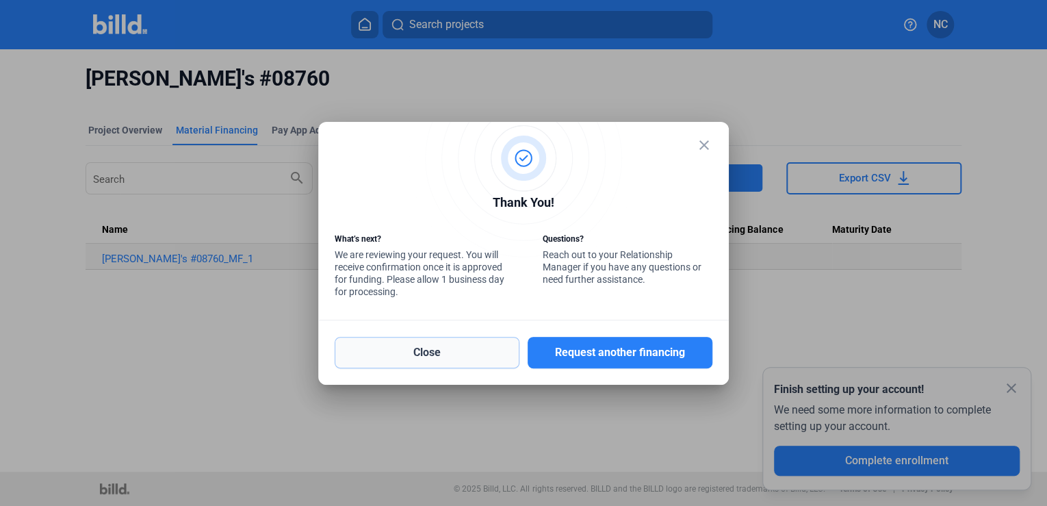
click at [475, 348] on button "Close" at bounding box center [427, 352] width 185 height 31
